Goal: Task Accomplishment & Management: Manage account settings

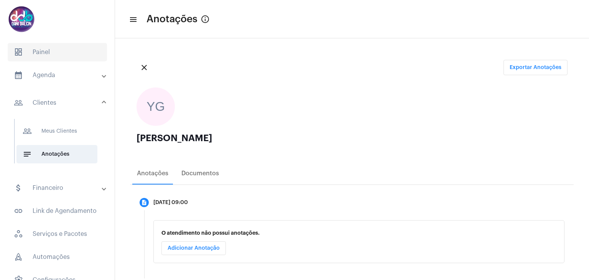
scroll to position [146, 0]
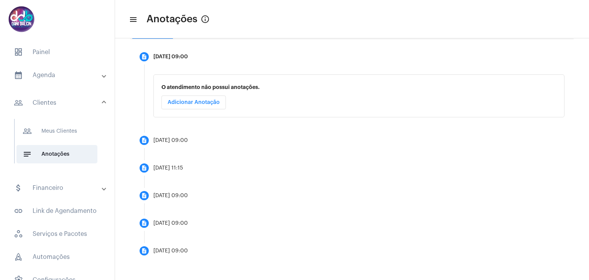
click at [48, 77] on mat-panel-title "calendar_month_outlined Agenda" at bounding box center [58, 75] width 89 height 9
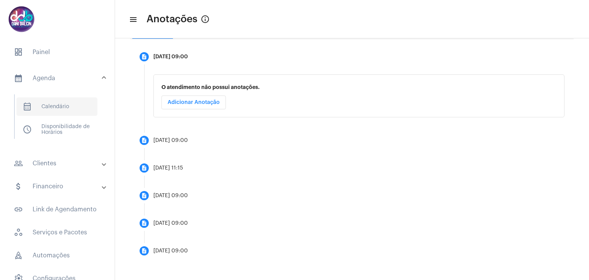
click at [58, 106] on span "calendar_month_outlined Calendário" at bounding box center [56, 106] width 81 height 18
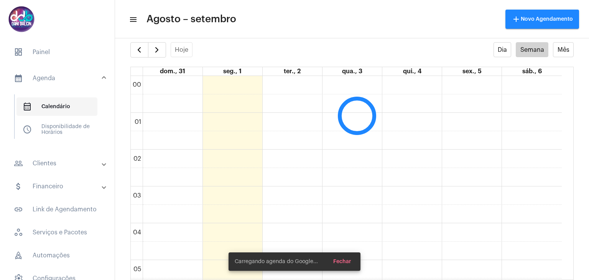
scroll to position [221, 0]
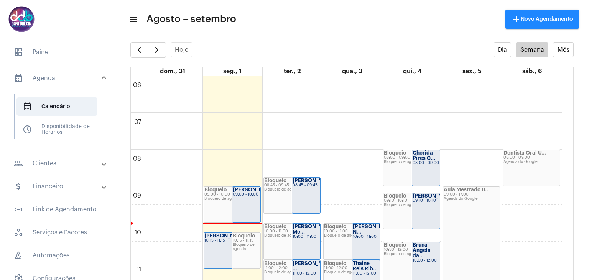
click at [244, 197] on div "09:00 - 10:00" at bounding box center [246, 194] width 27 height 4
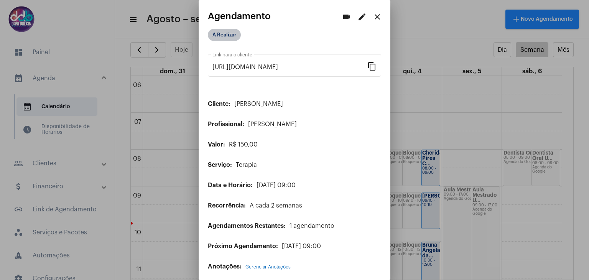
click at [233, 33] on mat-chip "A Realizar" at bounding box center [224, 35] width 33 height 12
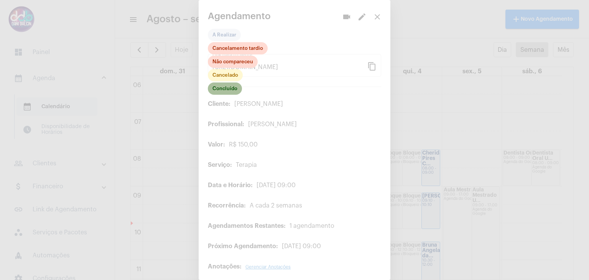
click at [229, 92] on mat-chip "Concluído" at bounding box center [225, 88] width 34 height 12
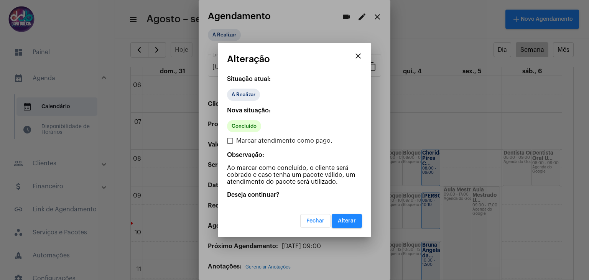
click at [353, 222] on span "Alterar" at bounding box center [347, 220] width 18 height 5
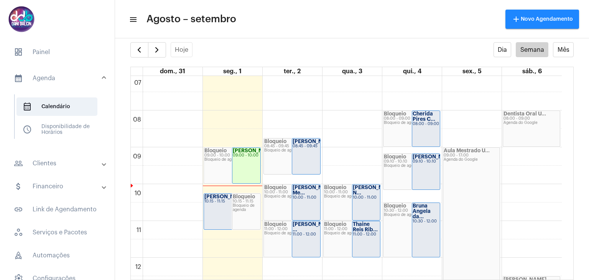
scroll to position [257, 0]
